Goal: Task Accomplishment & Management: Manage account settings

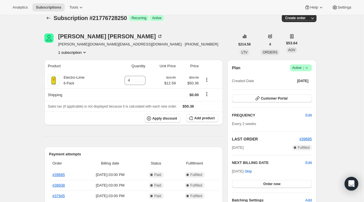
scroll to position [29, 0]
